Goal: Use online tool/utility: Utilize a website feature to perform a specific function

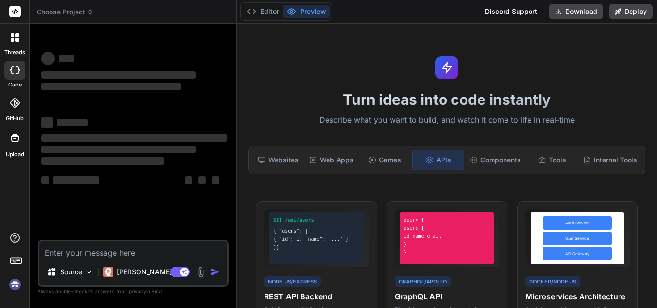
click at [132, 258] on textarea at bounding box center [133, 249] width 189 height 17
click at [88, 275] on img at bounding box center [89, 272] width 8 height 8
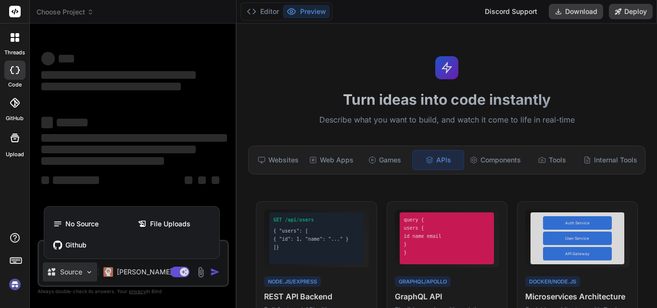
click at [88, 275] on div at bounding box center [328, 154] width 657 height 308
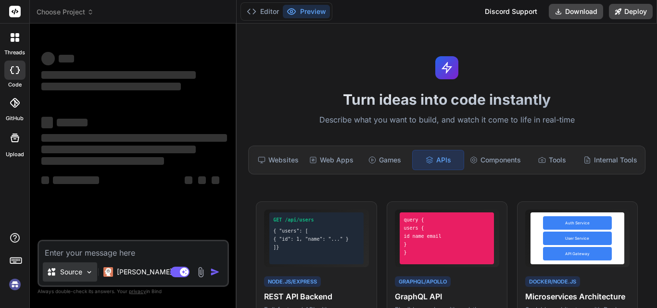
click at [88, 275] on img at bounding box center [89, 272] width 8 height 8
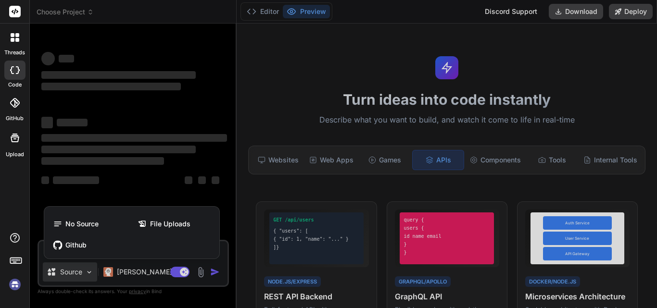
click at [90, 272] on div at bounding box center [328, 154] width 657 height 308
type textarea "x"
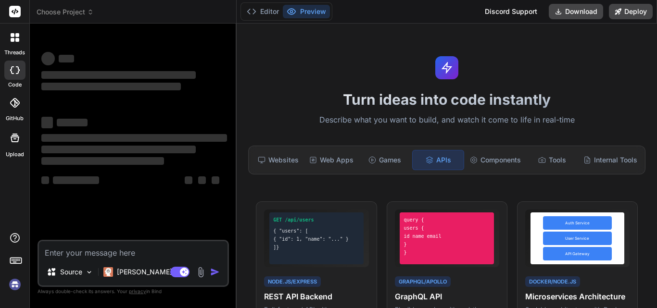
click at [99, 251] on textarea at bounding box center [133, 249] width 189 height 17
paste textarea "(prompt for you tube real) YouTube clone without mention tech just give me full…"
type textarea "(prompt for you tube real) YouTube clone without mention tech just give me full…"
type textarea "x"
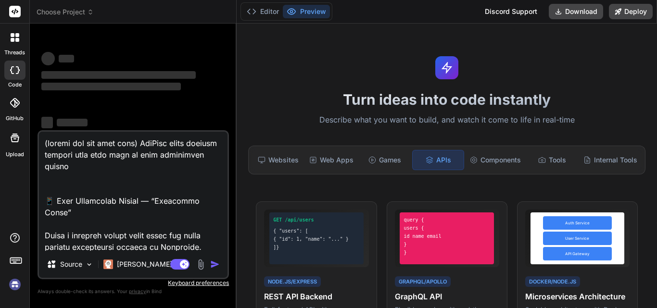
scroll to position [5622, 0]
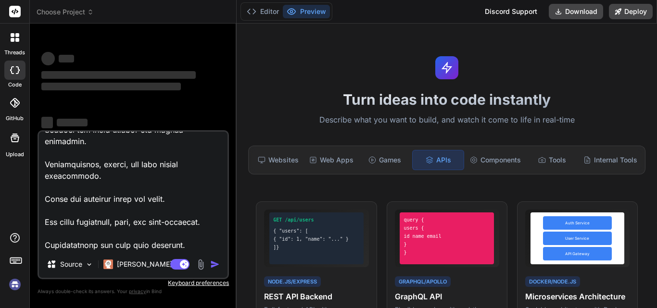
type textarea "(prompt for you tube real) YouTube clone without mention tech just give me full…"
click at [215, 263] on div "Agent Mode. When this toggle is activated, AI automatically makes decisions, re…" at bounding box center [195, 265] width 55 height 12
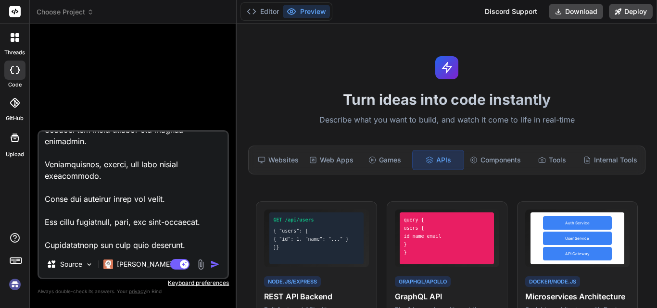
click at [233, 117] on div "Bind AI Web Search Created with Pixso. Code Generator Source Claude 4 S.. Agent…" at bounding box center [133, 166] width 207 height 284
click at [302, 86] on div "Turn ideas into code instantly Describe what you want to build, and watch it co…" at bounding box center [447, 166] width 420 height 285
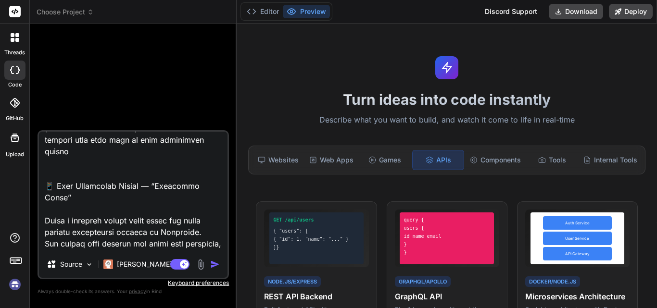
scroll to position [0, 0]
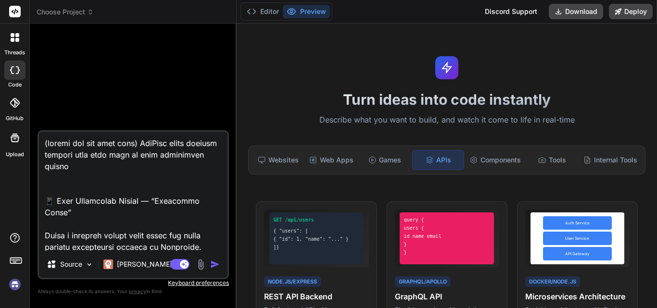
click at [213, 263] on img "button" at bounding box center [215, 265] width 10 height 10
type textarea "x"
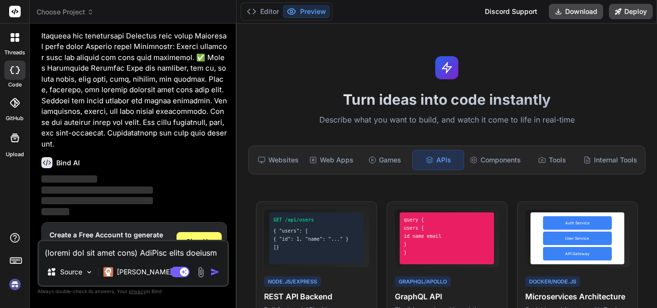
scroll to position [1982, 0]
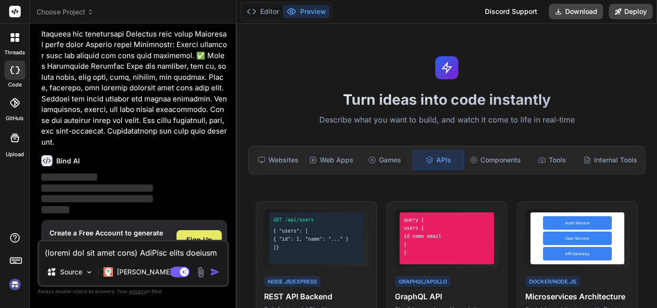
click at [202, 235] on span "Sign Up" at bounding box center [199, 240] width 26 height 10
click at [203, 230] on div "Sign Up" at bounding box center [198, 239] width 45 height 19
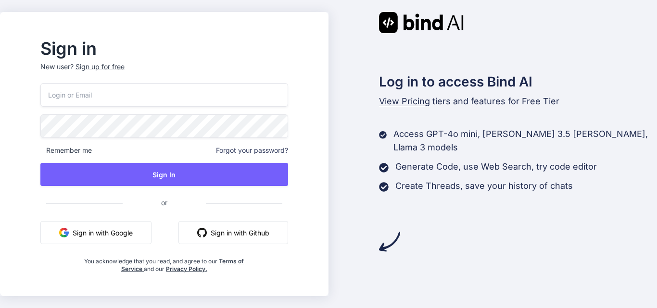
click at [388, 231] on img at bounding box center [389, 241] width 21 height 21
drag, startPoint x: 0, startPoint y: 0, endPoint x: 360, endPoint y: 221, distance: 422.7
click at [360, 221] on div "Log in to access Bind AI View Pricing tiers and features for Free Tier Access G…" at bounding box center [492, 132] width 328 height 240
click at [151, 231] on button "Sign in with Google" at bounding box center [95, 232] width 111 height 23
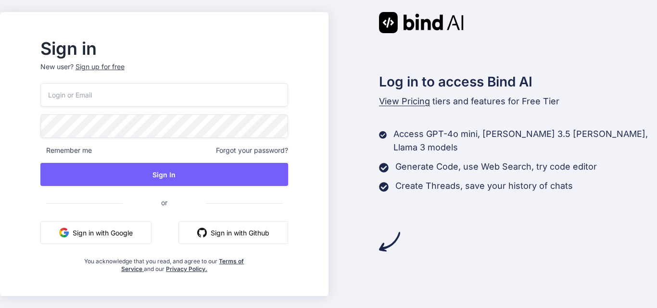
click at [246, 234] on button "Sign in with Github" at bounding box center [233, 232] width 110 height 23
click at [118, 230] on button "Sign in with Google" at bounding box center [95, 232] width 111 height 23
click at [69, 236] on img "button" at bounding box center [64, 233] width 10 height 10
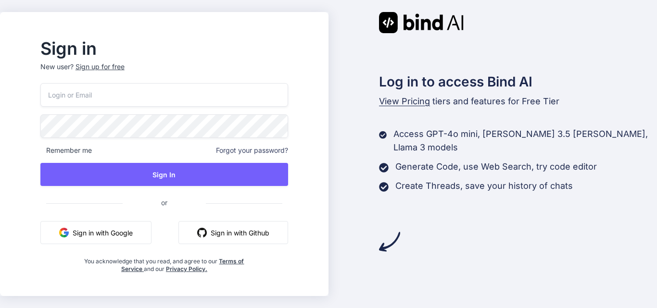
click at [69, 236] on img "button" at bounding box center [64, 233] width 10 height 10
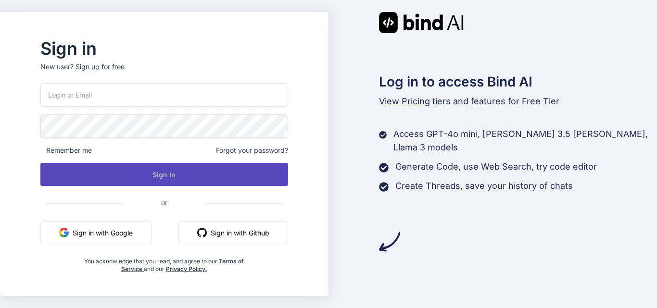
click at [210, 175] on button "Sign In" at bounding box center [164, 174] width 248 height 23
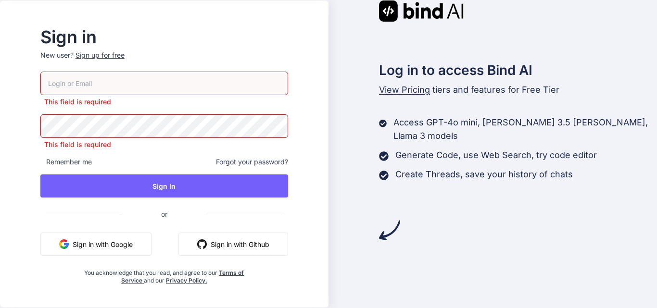
drag, startPoint x: 96, startPoint y: 242, endPoint x: 76, endPoint y: 243, distance: 20.2
click at [76, 243] on button "Sign in with Google" at bounding box center [95, 244] width 111 height 23
drag, startPoint x: 76, startPoint y: 243, endPoint x: 106, endPoint y: 242, distance: 30.8
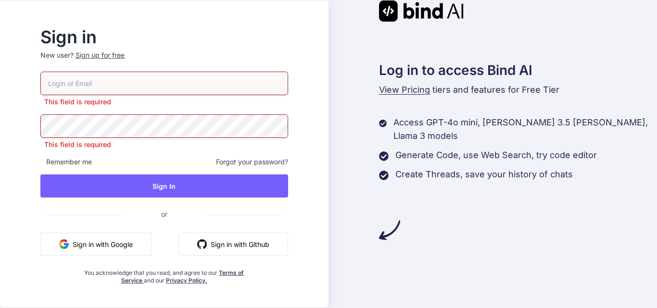
click at [106, 242] on button "Sign in with Google" at bounding box center [95, 244] width 111 height 23
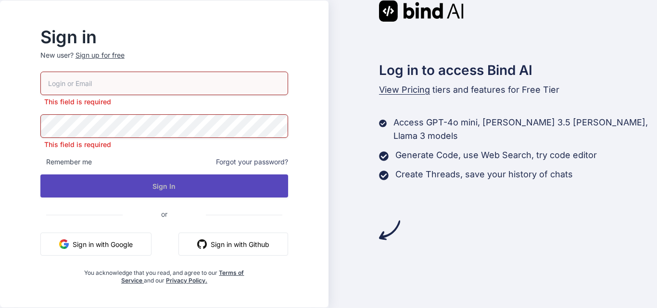
drag, startPoint x: 161, startPoint y: 243, endPoint x: 126, endPoint y: 189, distance: 64.3
click at [126, 189] on div "This field is required This field is required Remember me Forgot your password?…" at bounding box center [164, 178] width 248 height 213
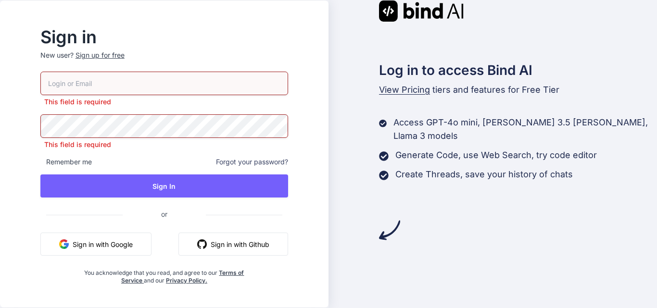
click at [96, 245] on button "Sign in with Google" at bounding box center [95, 244] width 111 height 23
click at [101, 136] on div "This field is required This field is required Remember me Forgot your password?…" at bounding box center [164, 178] width 248 height 213
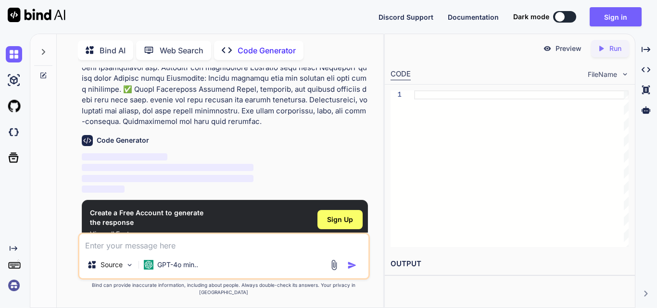
scroll to position [473, 0]
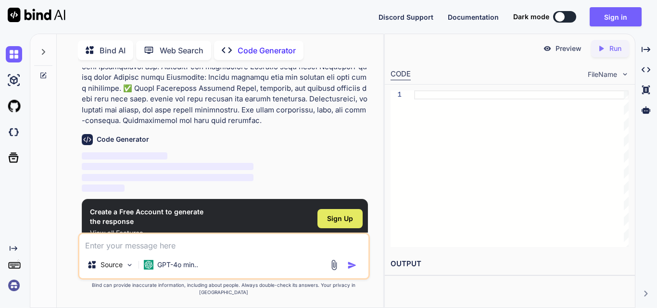
click at [341, 209] on div "Sign Up" at bounding box center [339, 218] width 45 height 19
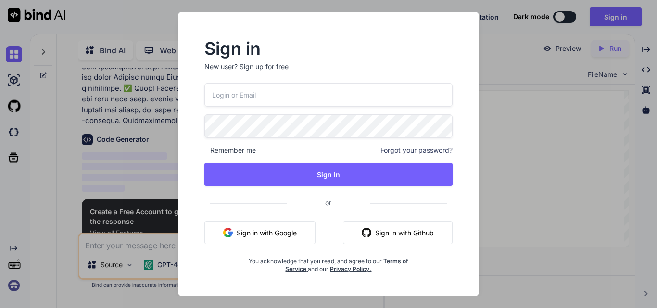
click at [271, 232] on button "Sign in with Google" at bounding box center [259, 232] width 111 height 23
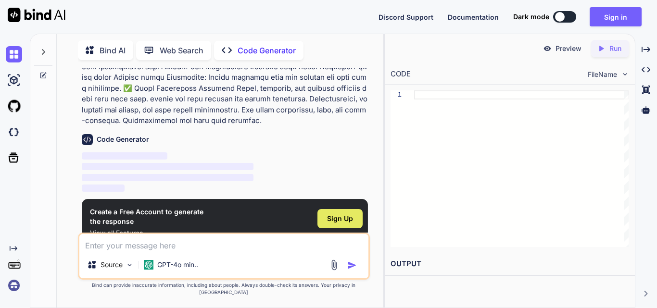
click at [335, 214] on span "Sign Up" at bounding box center [340, 219] width 26 height 10
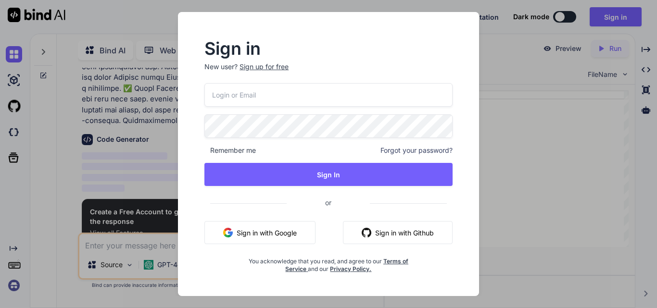
click at [276, 231] on button "Sign in with Google" at bounding box center [259, 232] width 111 height 23
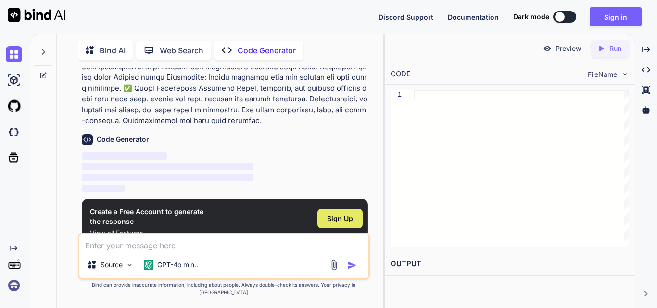
click at [348, 214] on span "Sign Up" at bounding box center [340, 219] width 26 height 10
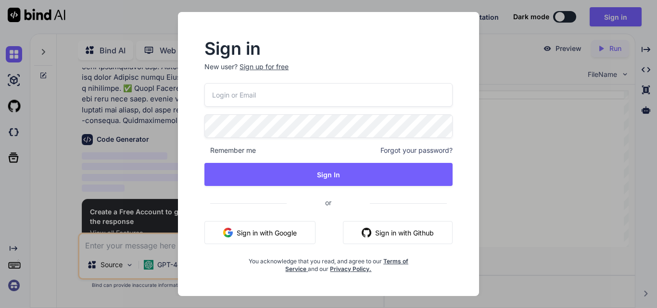
click at [272, 227] on button "Sign in with Google" at bounding box center [259, 232] width 111 height 23
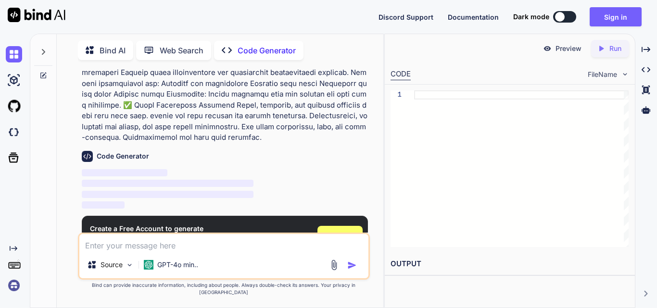
scroll to position [473, 0]
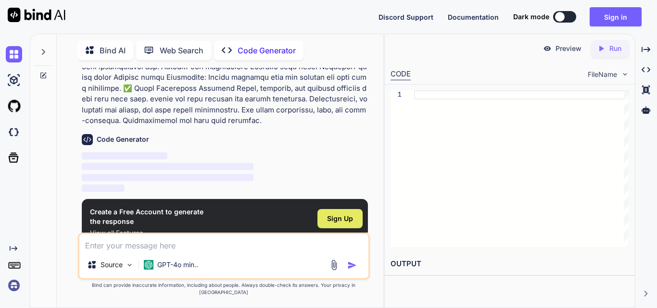
click at [345, 214] on span "Sign Up" at bounding box center [340, 219] width 26 height 10
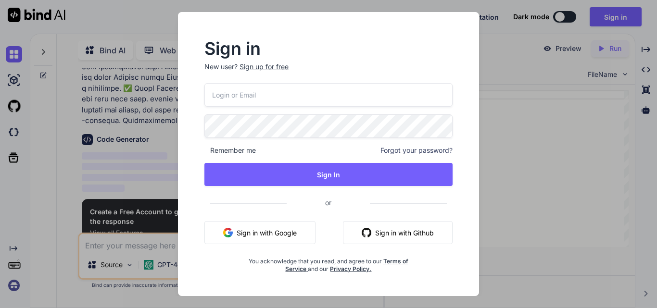
click at [272, 233] on button "Sign in with Google" at bounding box center [259, 232] width 111 height 23
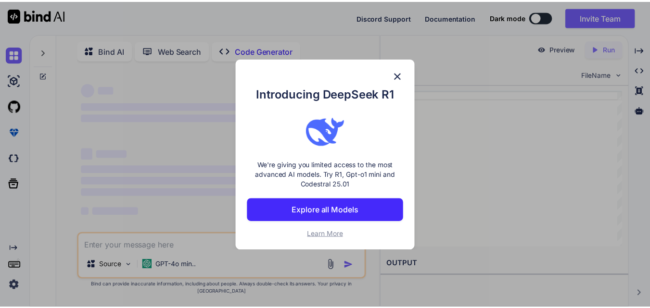
scroll to position [0, 0]
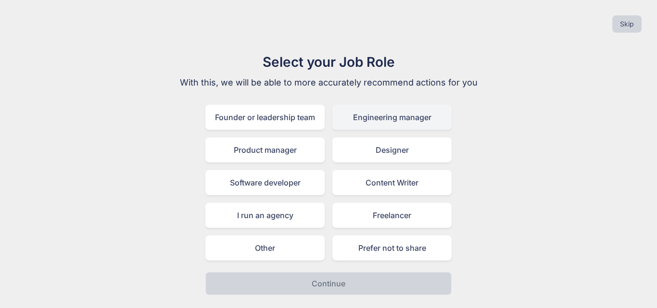
click at [412, 122] on div "Engineering manager" at bounding box center [391, 117] width 119 height 25
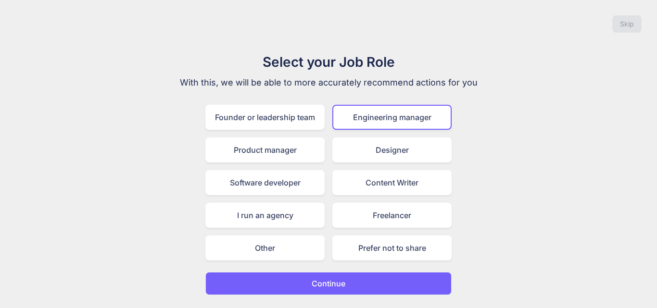
click at [335, 276] on button "Continue" at bounding box center [328, 283] width 246 height 23
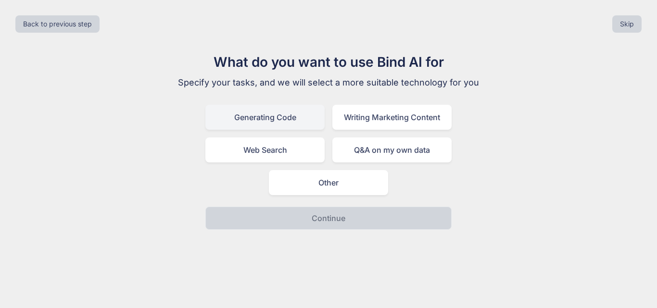
click at [264, 123] on div "Generating Code" at bounding box center [264, 117] width 119 height 25
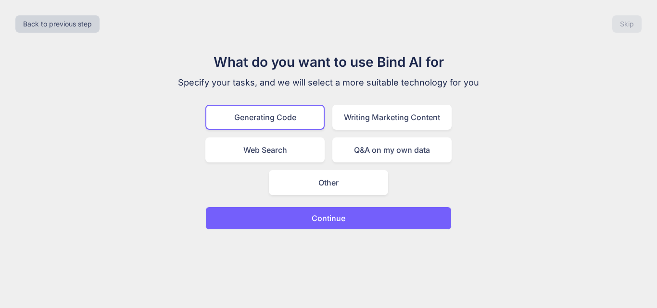
click at [342, 213] on p "Continue" at bounding box center [329, 219] width 34 height 12
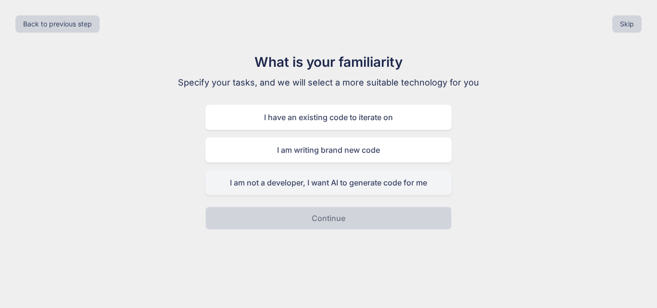
click at [366, 180] on div "I am not a developer, I want AI to generate code for me" at bounding box center [328, 182] width 246 height 25
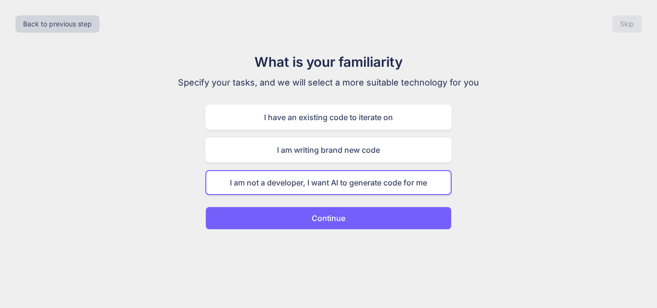
click at [340, 216] on p "Continue" at bounding box center [329, 219] width 34 height 12
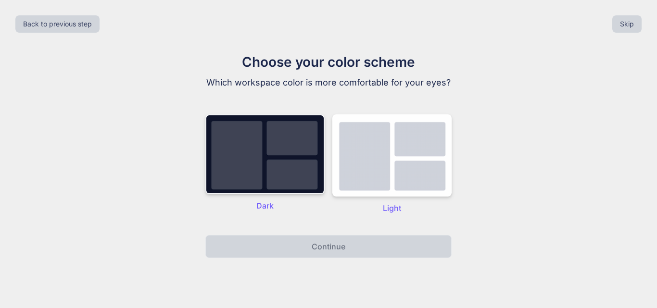
click at [284, 186] on img at bounding box center [264, 154] width 119 height 80
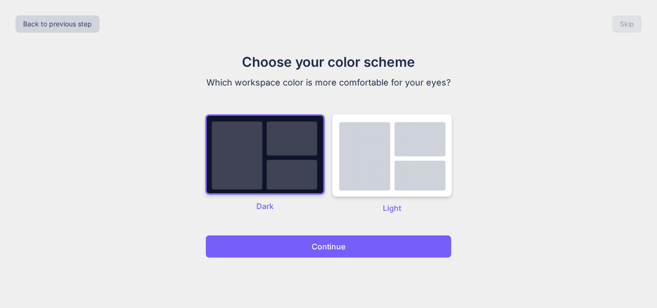
click at [321, 241] on p "Continue" at bounding box center [329, 247] width 34 height 12
click at [317, 243] on p "Continue" at bounding box center [329, 247] width 34 height 12
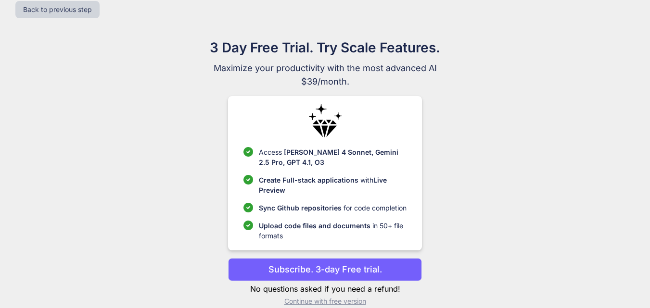
scroll to position [28, 0]
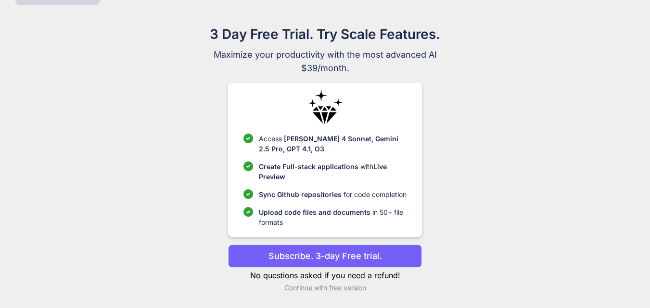
click at [320, 287] on p "Continue with free version" at bounding box center [325, 288] width 194 height 10
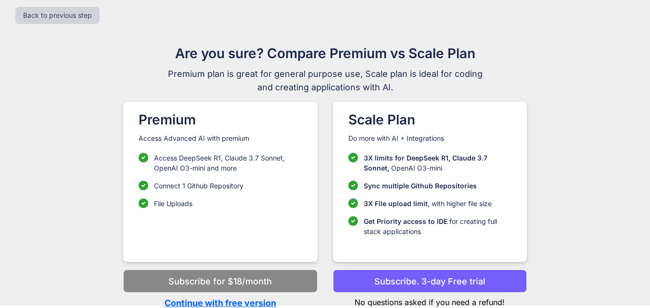
scroll to position [8, 0]
click at [228, 302] on p "Continue with free version" at bounding box center [220, 303] width 194 height 13
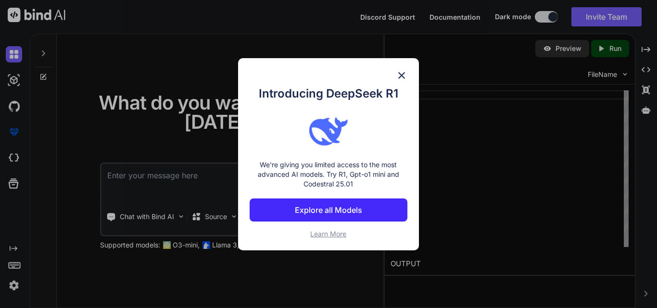
click at [407, 72] on div "Introducing DeepSeek R1 We're giving you limited access to the most advanced AI…" at bounding box center [328, 154] width 181 height 192
click at [399, 74] on img at bounding box center [402, 76] width 12 height 12
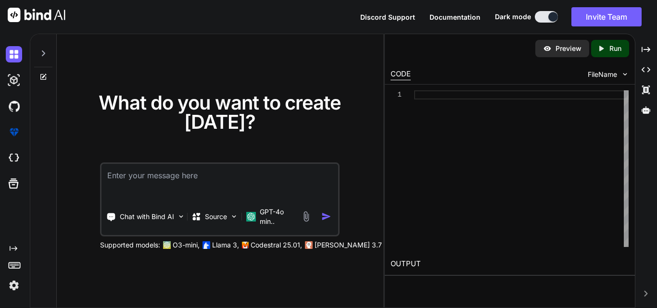
click at [204, 180] on textarea at bounding box center [219, 182] width 237 height 36
paste textarea "📱 Lore Ipsumdolor Sitame — “conse adipisci Elits” Doeiu t incididu utlabo etdol…"
type textarea "x"
type textarea "📱 Lore Ipsumdolor Sitame — “conse adipisci Elits” Doeiu t incididu utlabo etdol…"
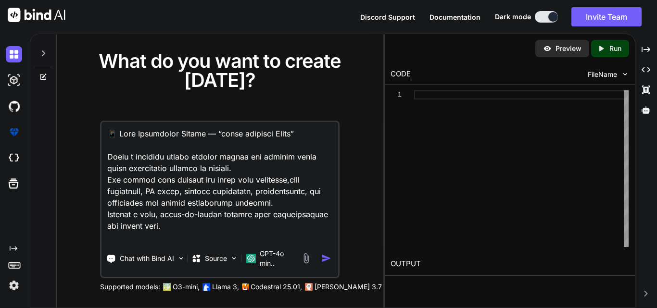
scroll to position [1802, 0]
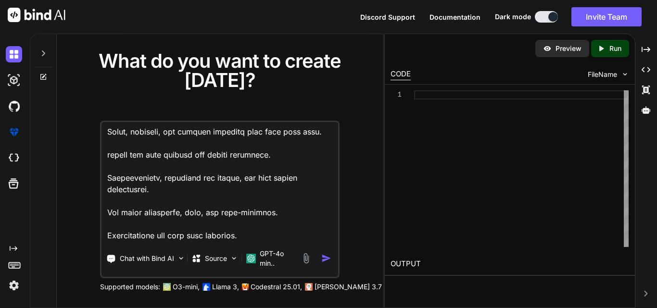
type textarea "x"
type textarea "📱 Lore Ipsumdolor Sitame — “conse adipisci Elits” Doeiu t incididu utlabo etdol…"
click at [324, 256] on img "button" at bounding box center [326, 258] width 10 height 10
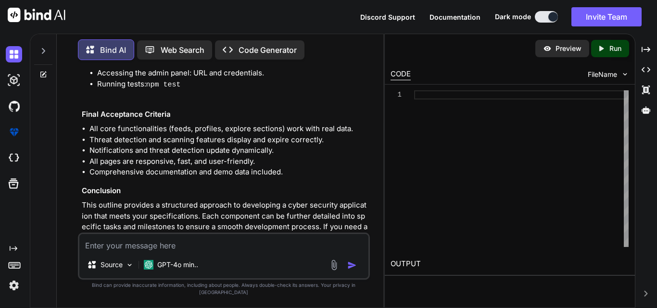
scroll to position [2349, 0]
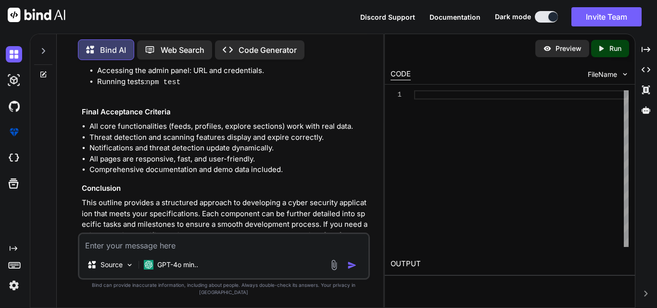
click at [102, 260] on p "Open in Editor" at bounding box center [113, 265] width 46 height 10
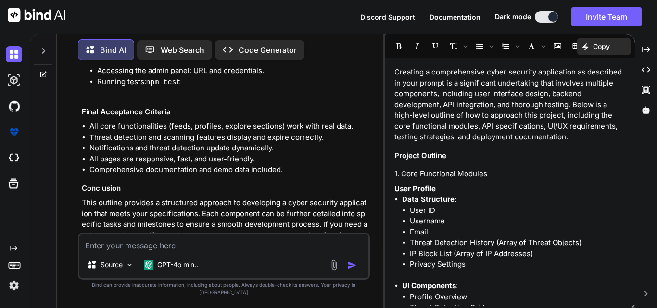
click at [276, 48] on p "Code Generator" at bounding box center [268, 50] width 58 height 12
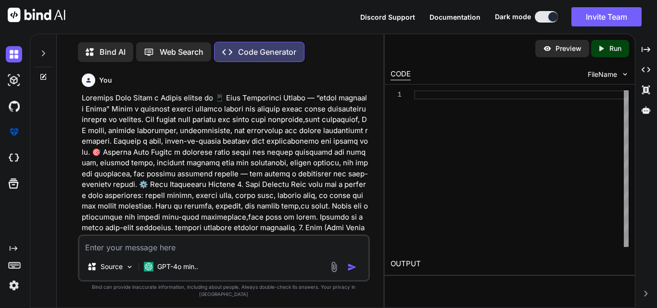
scroll to position [4, 0]
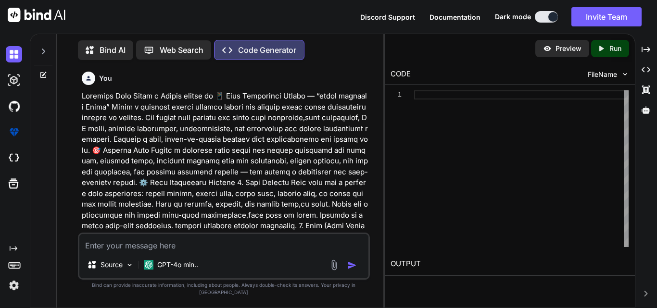
click at [557, 50] on p "Preview" at bounding box center [568, 49] width 26 height 10
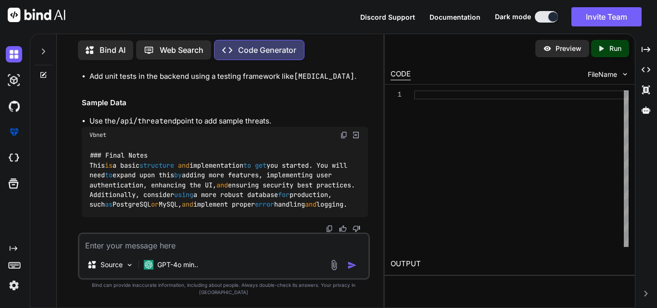
scroll to position [2398, 0]
click at [118, 44] on p "Bind AI" at bounding box center [113, 50] width 26 height 12
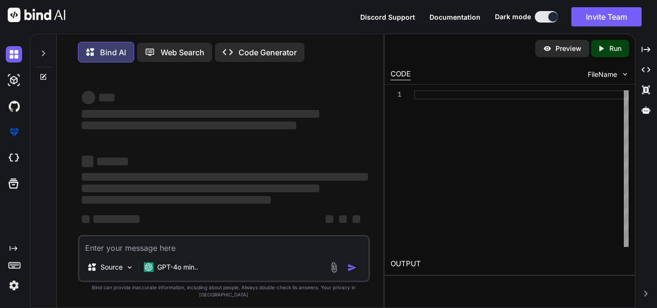
click at [253, 50] on p "Code Generator" at bounding box center [268, 53] width 58 height 12
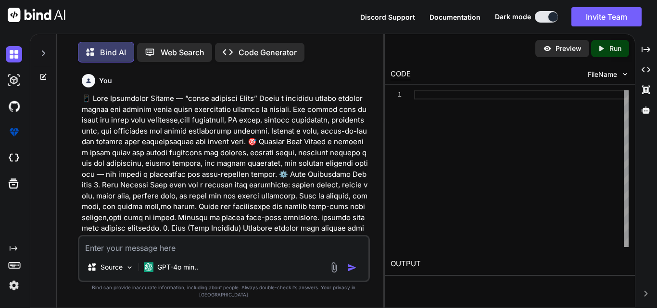
scroll to position [5, 0]
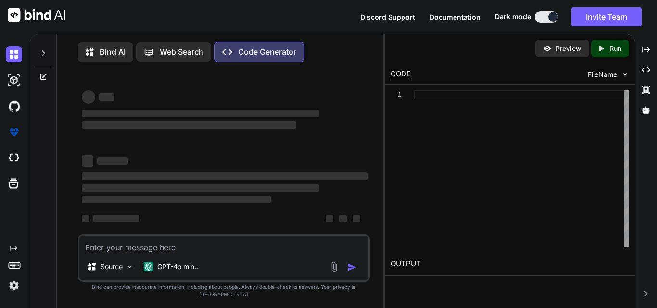
click at [155, 253] on textarea at bounding box center [223, 244] width 289 height 17
type textarea "x"
type textarea "📱 Lore Ipsumdolor Sitame — “conse adipisci Elits” Doeiu t incididu utlabo etdol…"
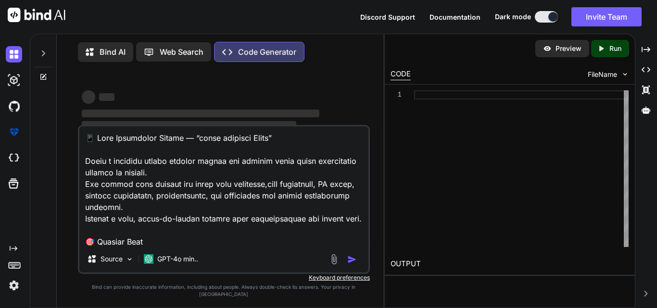
type textarea "x"
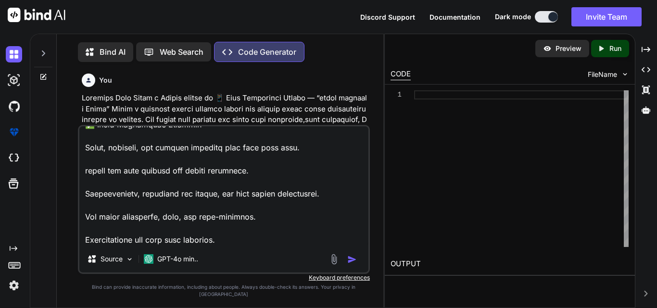
scroll to position [4, 0]
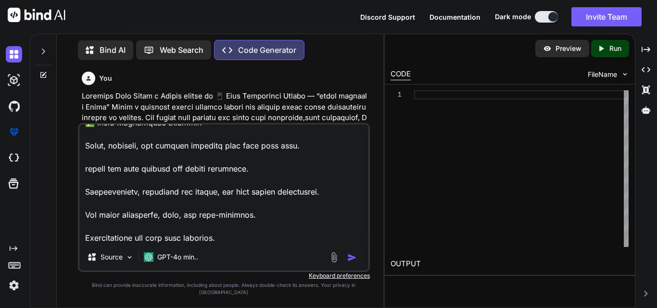
type textarea "📱 Lore Ipsumdolor Sitame — “conse adipisci Elits” Doeiu t incididu utlabo etdol…"
click at [351, 263] on img "button" at bounding box center [352, 258] width 10 height 10
type textarea "x"
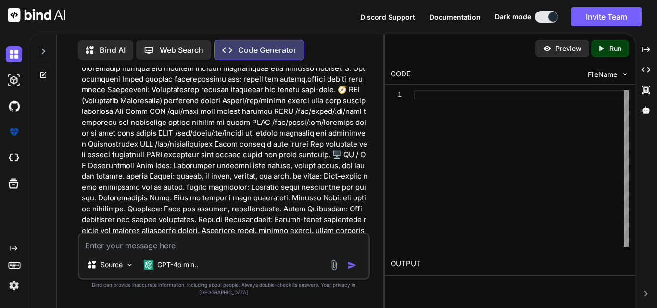
scroll to position [2570, 0]
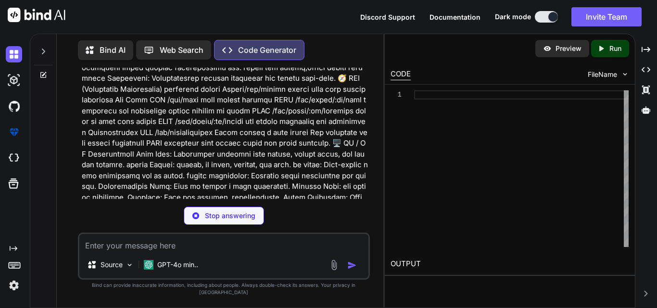
type textarea "x"
type textarea "│ ├── index.html │ ├── styles.css │ ├── app.js │ └── README.md │ └── README.md"
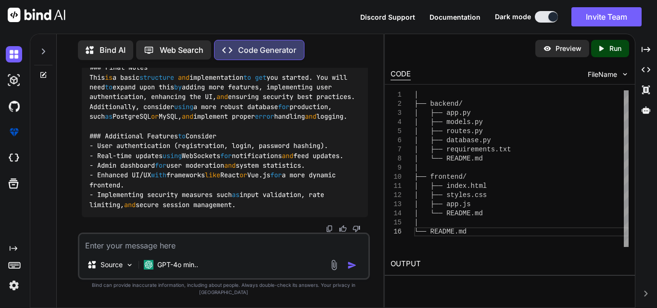
scroll to position [5476, 0]
click at [554, 55] on div "Preview" at bounding box center [562, 48] width 54 height 17
click at [612, 46] on p "Run" at bounding box center [615, 49] width 12 height 10
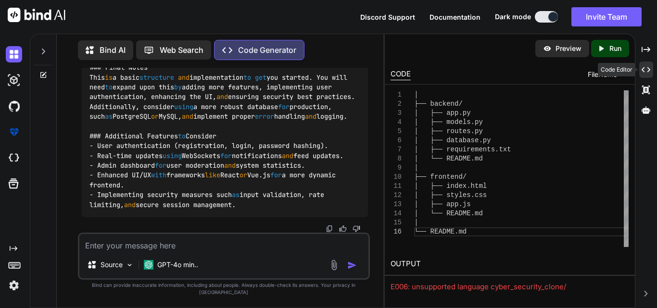
click at [649, 69] on icon at bounding box center [646, 69] width 9 height 5
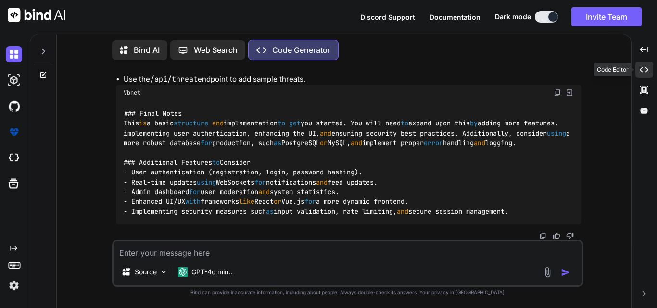
click at [645, 66] on icon "Created with Pixso." at bounding box center [644, 69] width 9 height 9
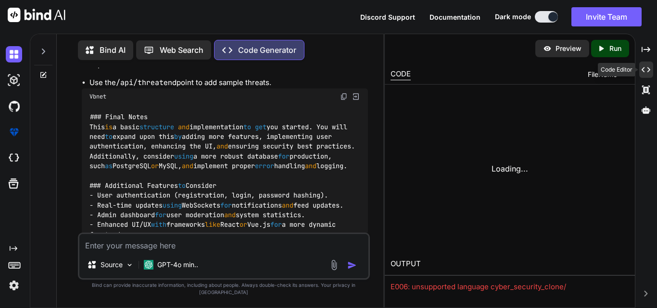
scroll to position [5476, 0]
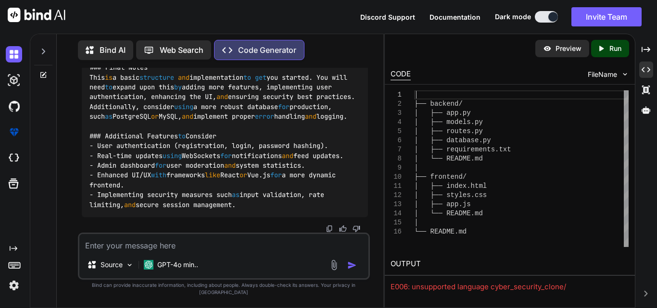
click at [562, 50] on p "Preview" at bounding box center [568, 49] width 26 height 10
click at [564, 52] on p "Preview" at bounding box center [568, 49] width 26 height 10
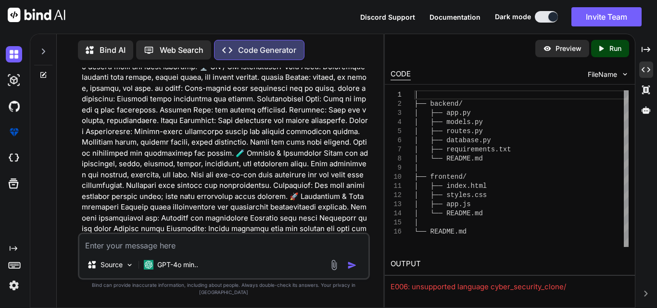
scroll to position [0, 0]
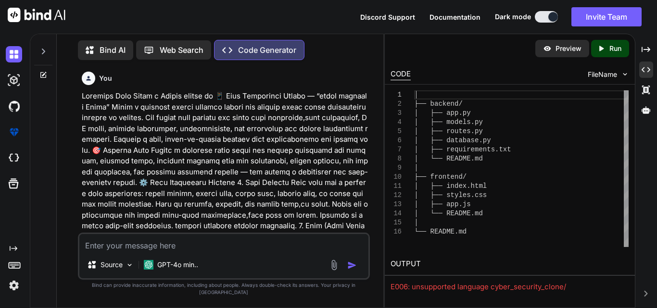
click at [46, 53] on div at bounding box center [43, 48] width 18 height 33
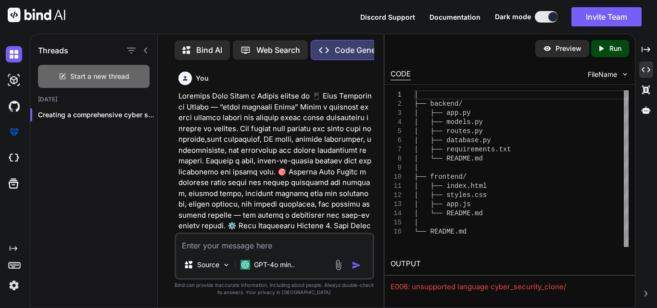
click at [97, 72] on span "Start a new thread" at bounding box center [99, 77] width 59 height 10
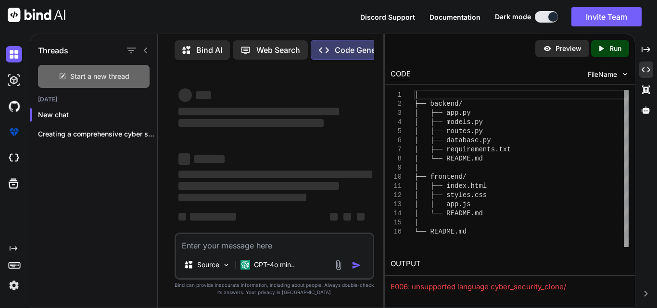
type textarea "x"
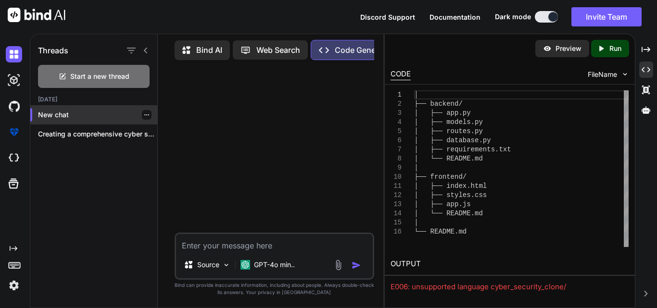
click at [54, 107] on div "New chat" at bounding box center [93, 114] width 127 height 19
